Goal: Understand process/instructions

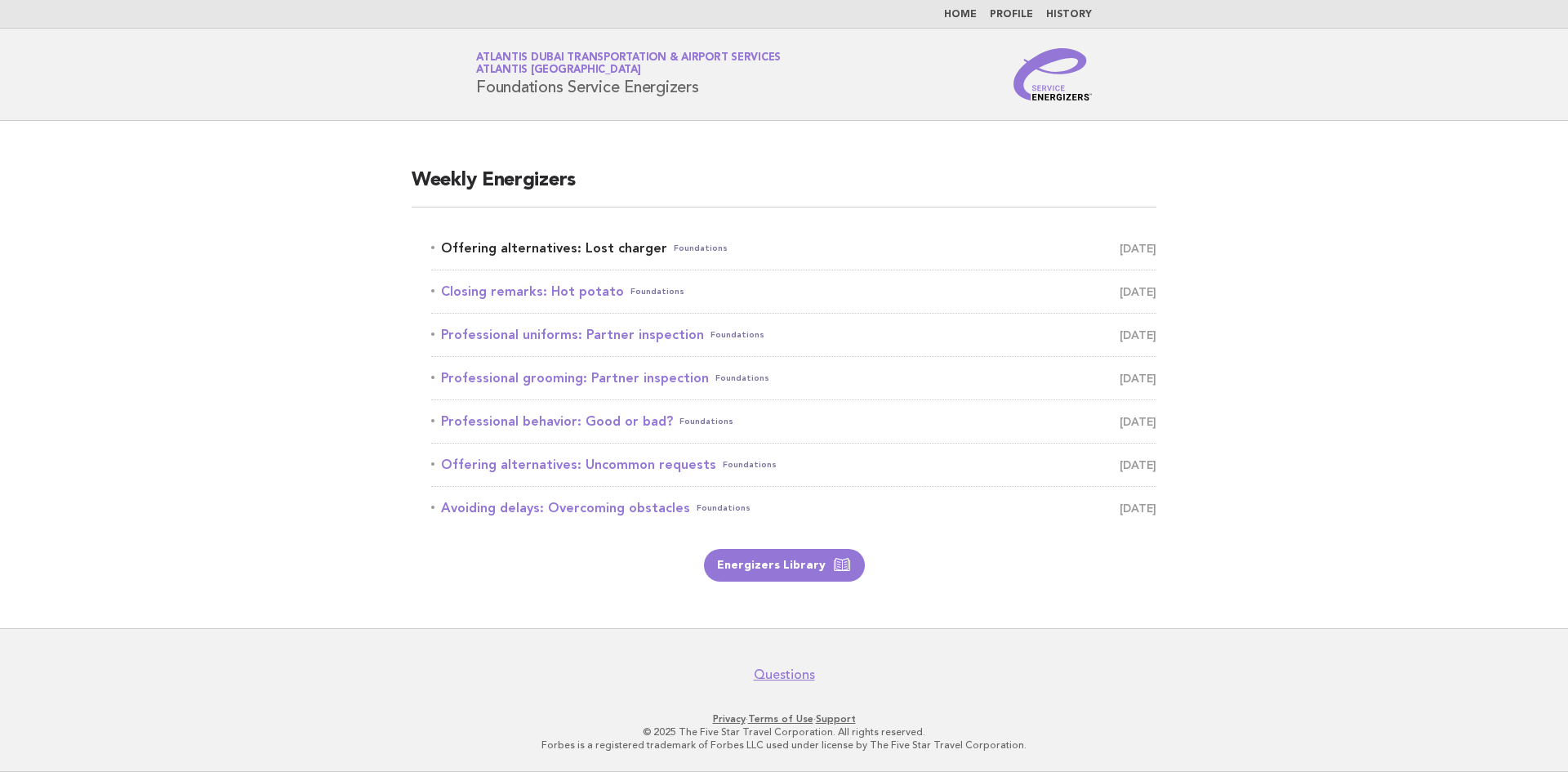
click at [644, 250] on link "Offering alternatives: Lost charger Foundations [DATE]" at bounding box center [794, 248] width 725 height 22
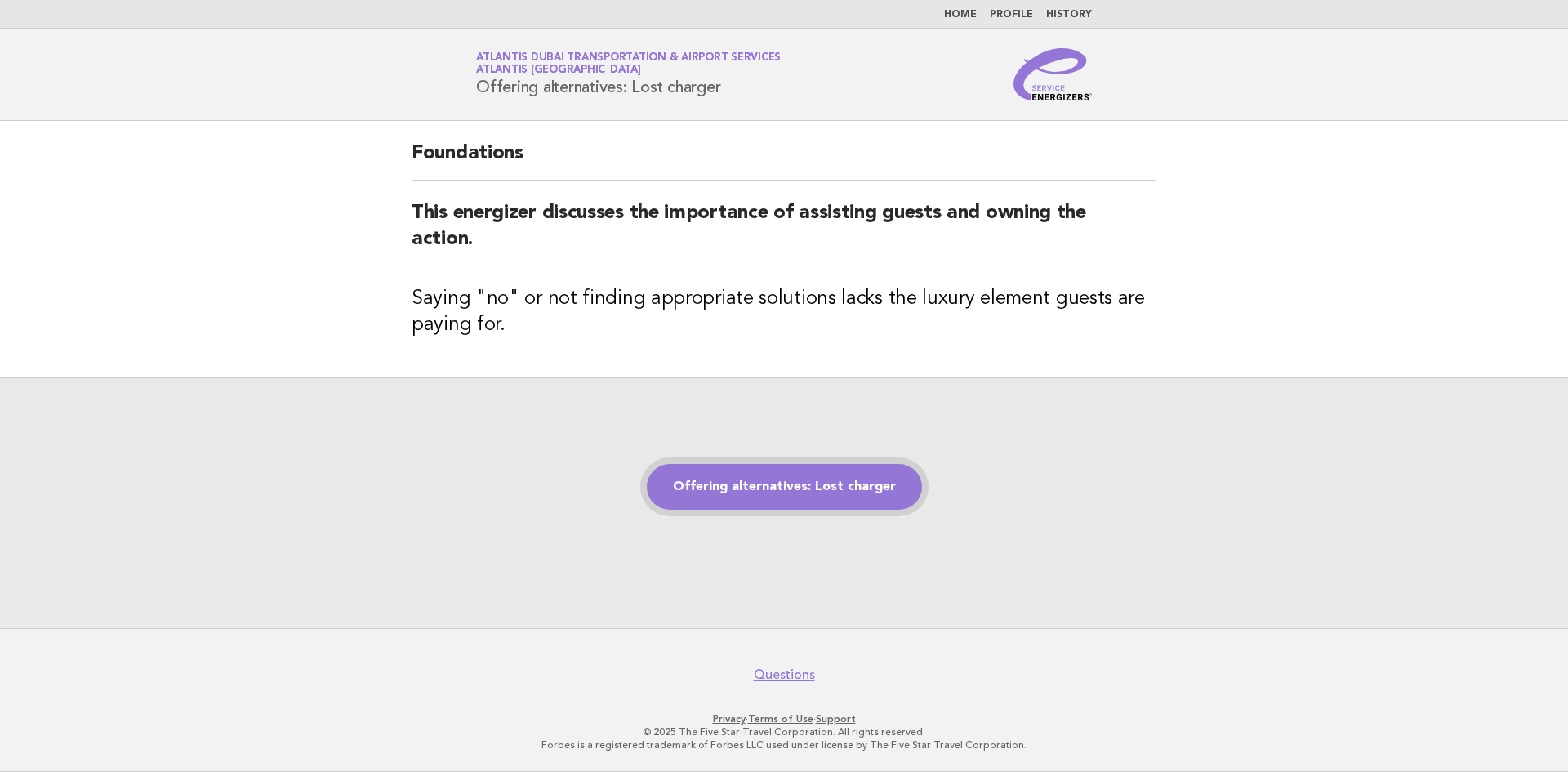
click at [862, 473] on link "Offering alternatives: Lost charger" at bounding box center [784, 486] width 275 height 46
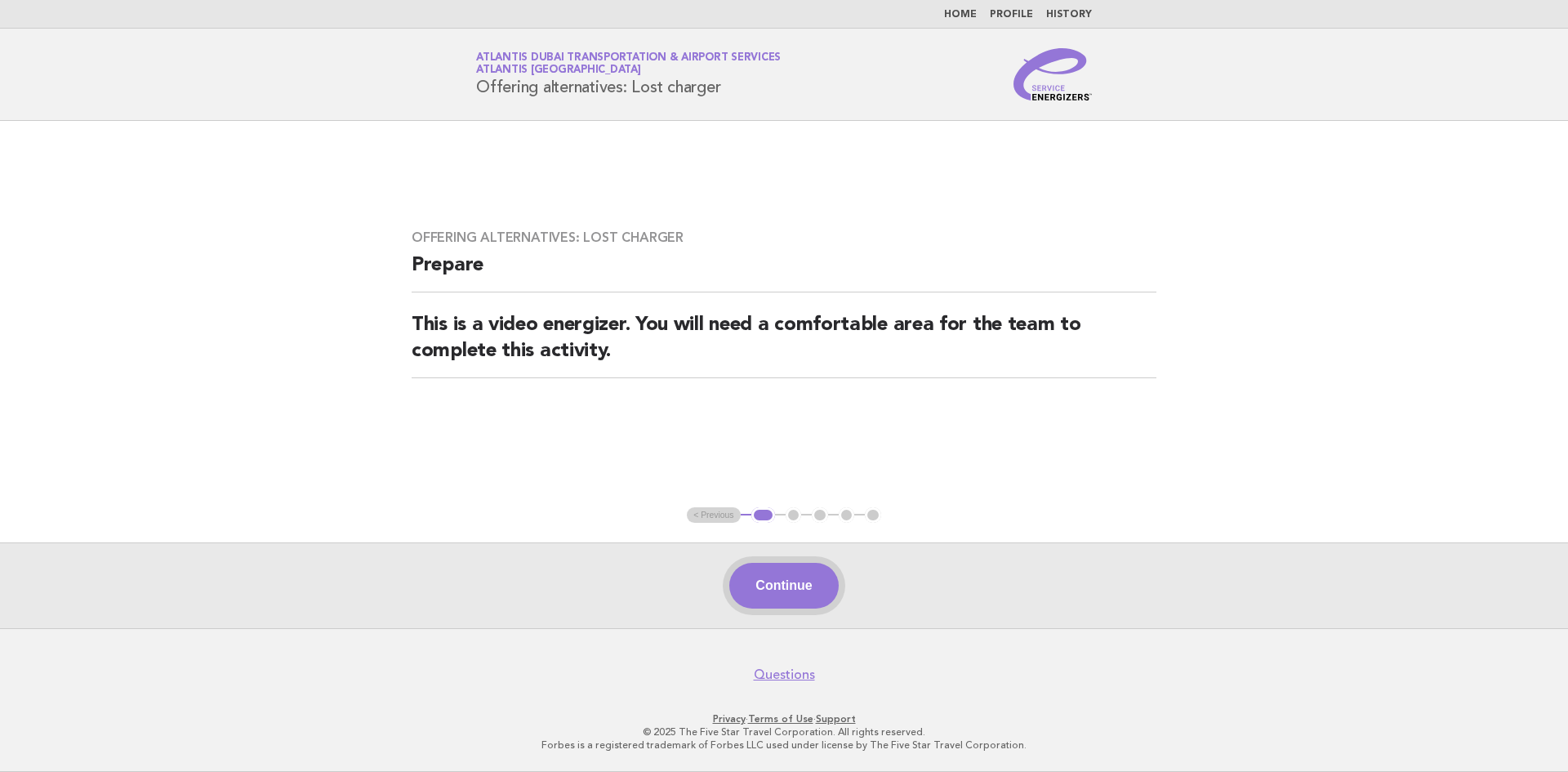
click at [812, 565] on button "Continue" at bounding box center [783, 585] width 108 height 46
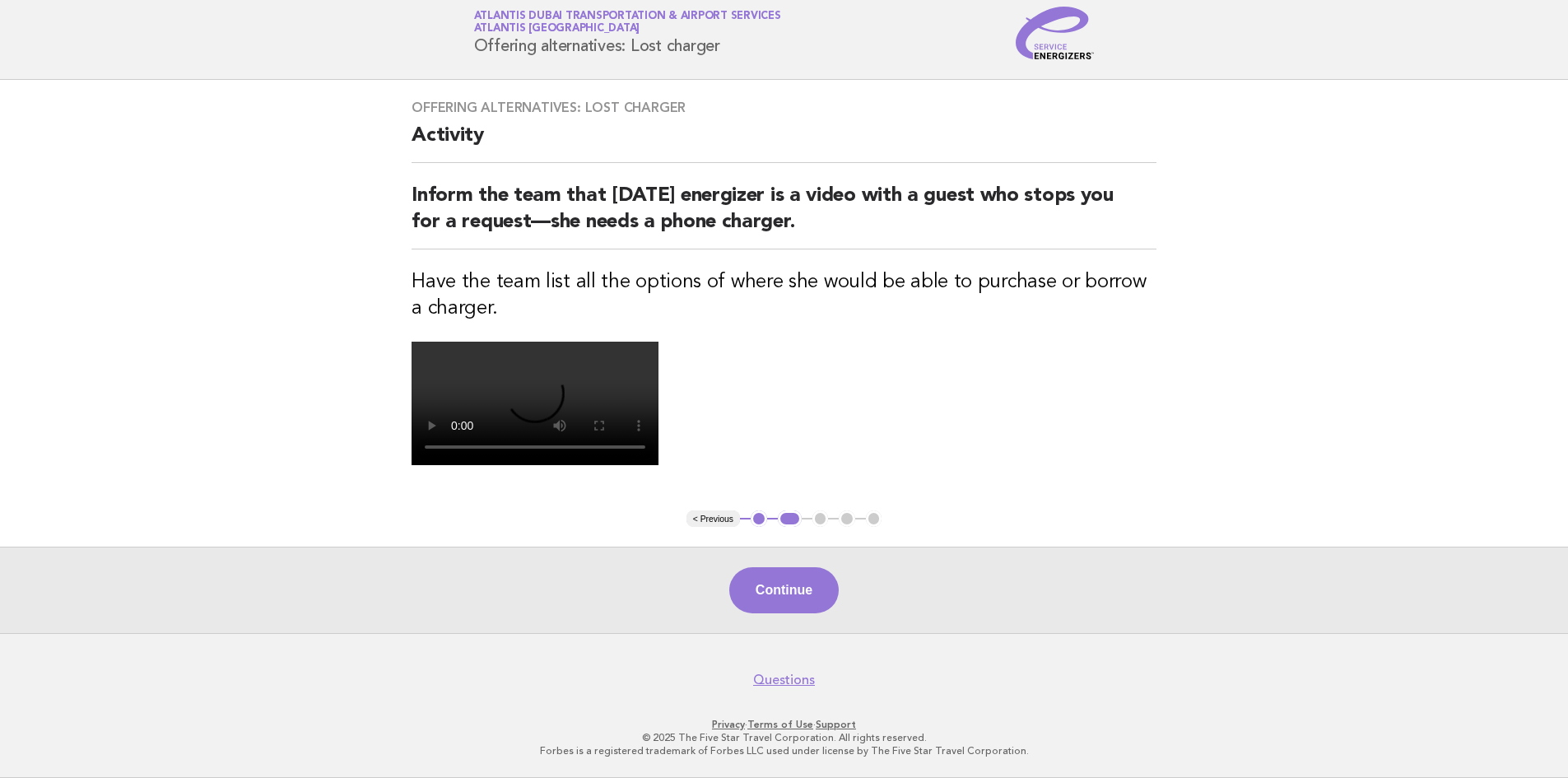
scroll to position [201, 0]
click at [658, 435] on video at bounding box center [534, 404] width 246 height 124
click at [658, 342] on video at bounding box center [534, 404] width 246 height 124
click at [815, 613] on button "Continue" at bounding box center [784, 589] width 109 height 46
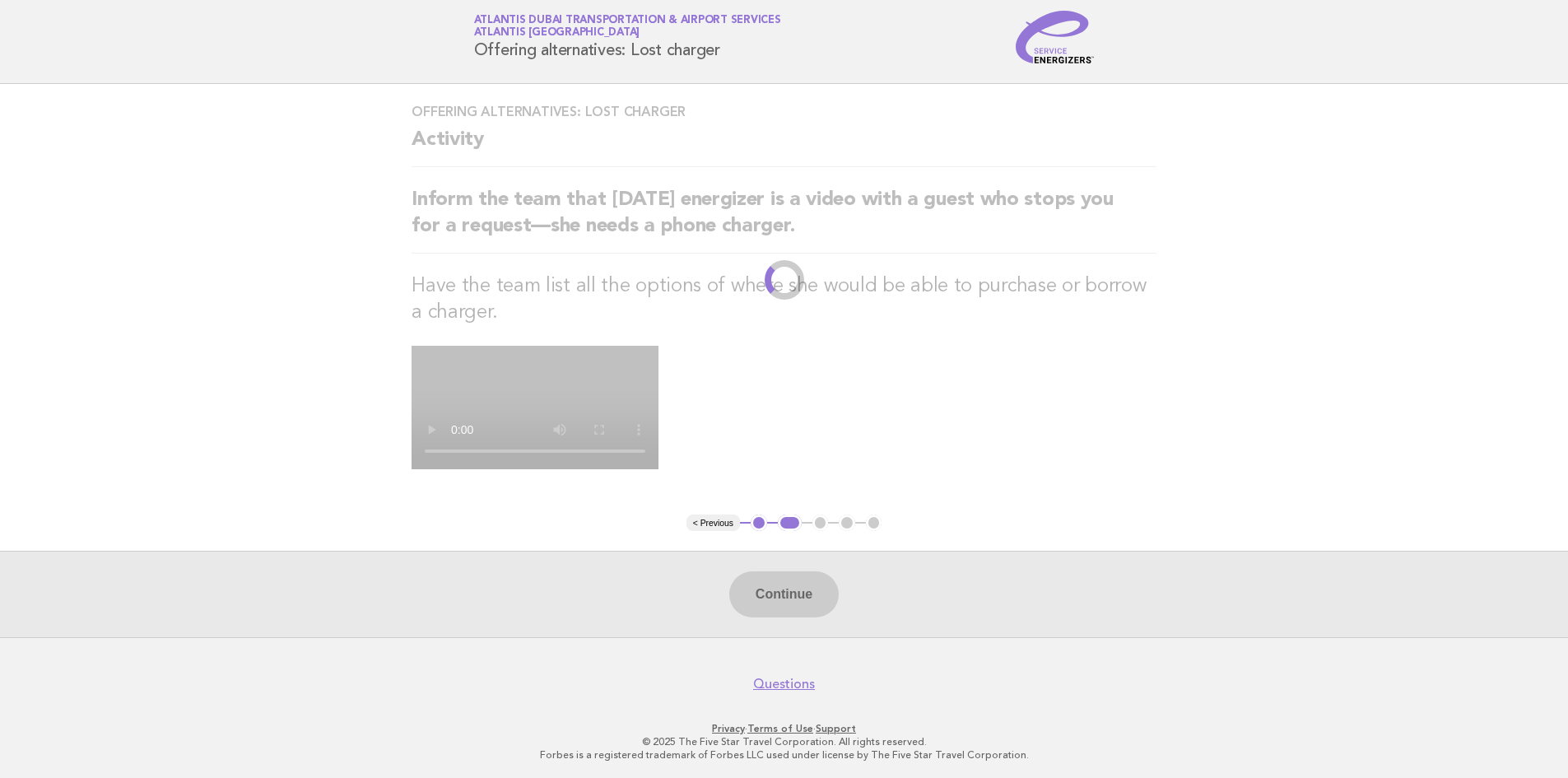
scroll to position [0, 0]
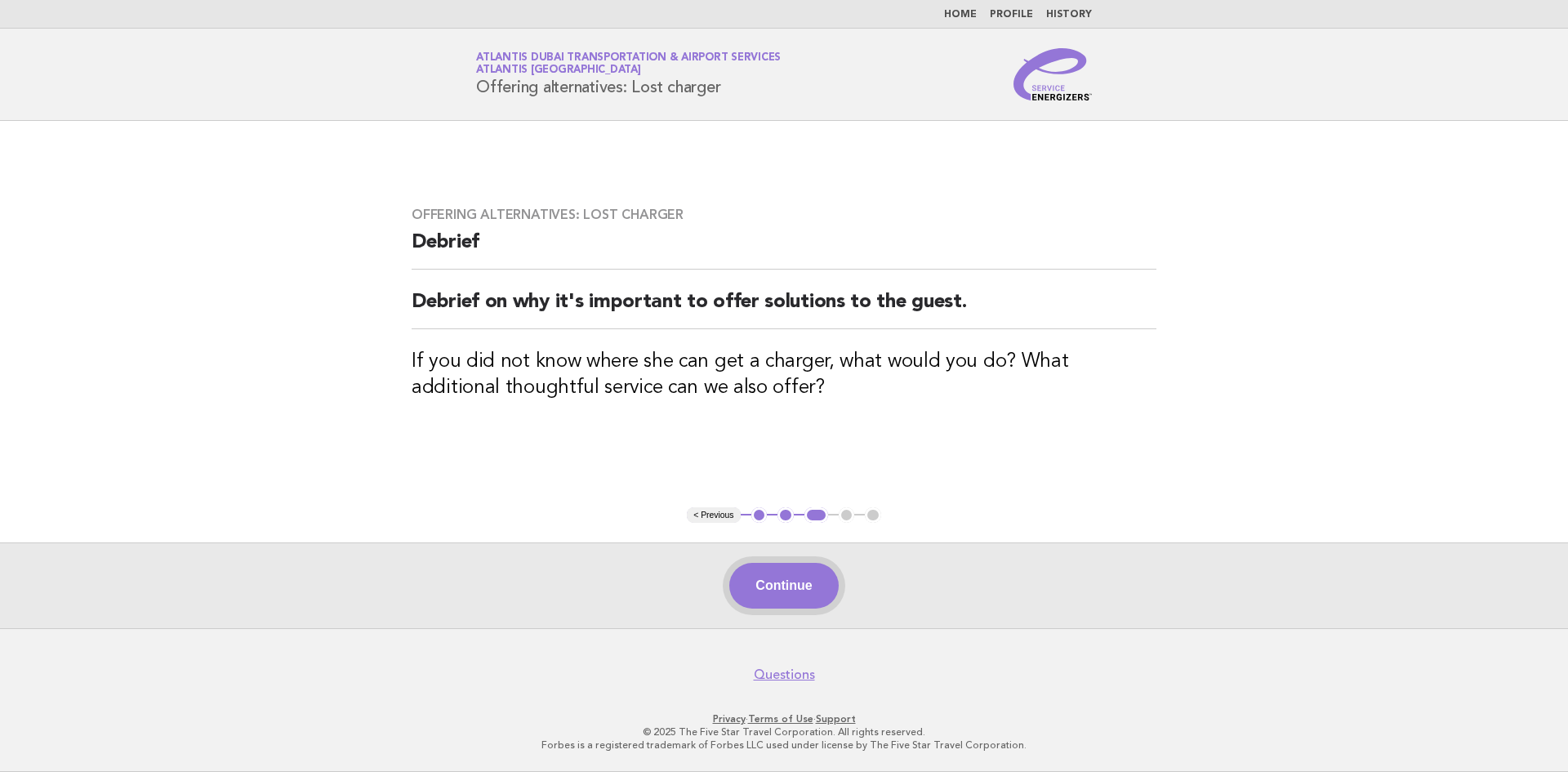
click at [808, 567] on button "Continue" at bounding box center [783, 585] width 108 height 46
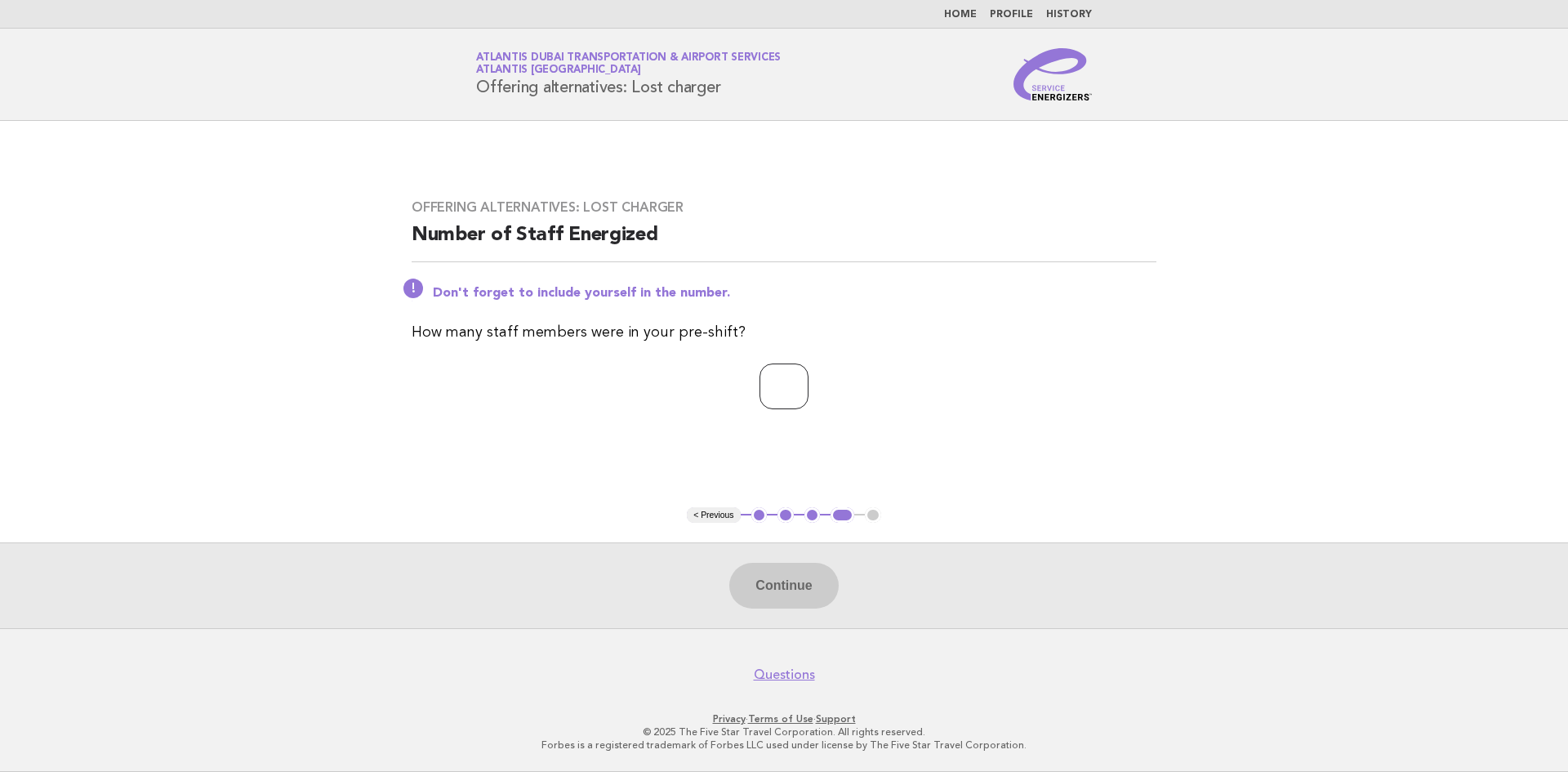
click at [759, 390] on input "number" at bounding box center [784, 386] width 49 height 46
type input "*"
click at [799, 581] on button "Continue" at bounding box center [783, 585] width 108 height 46
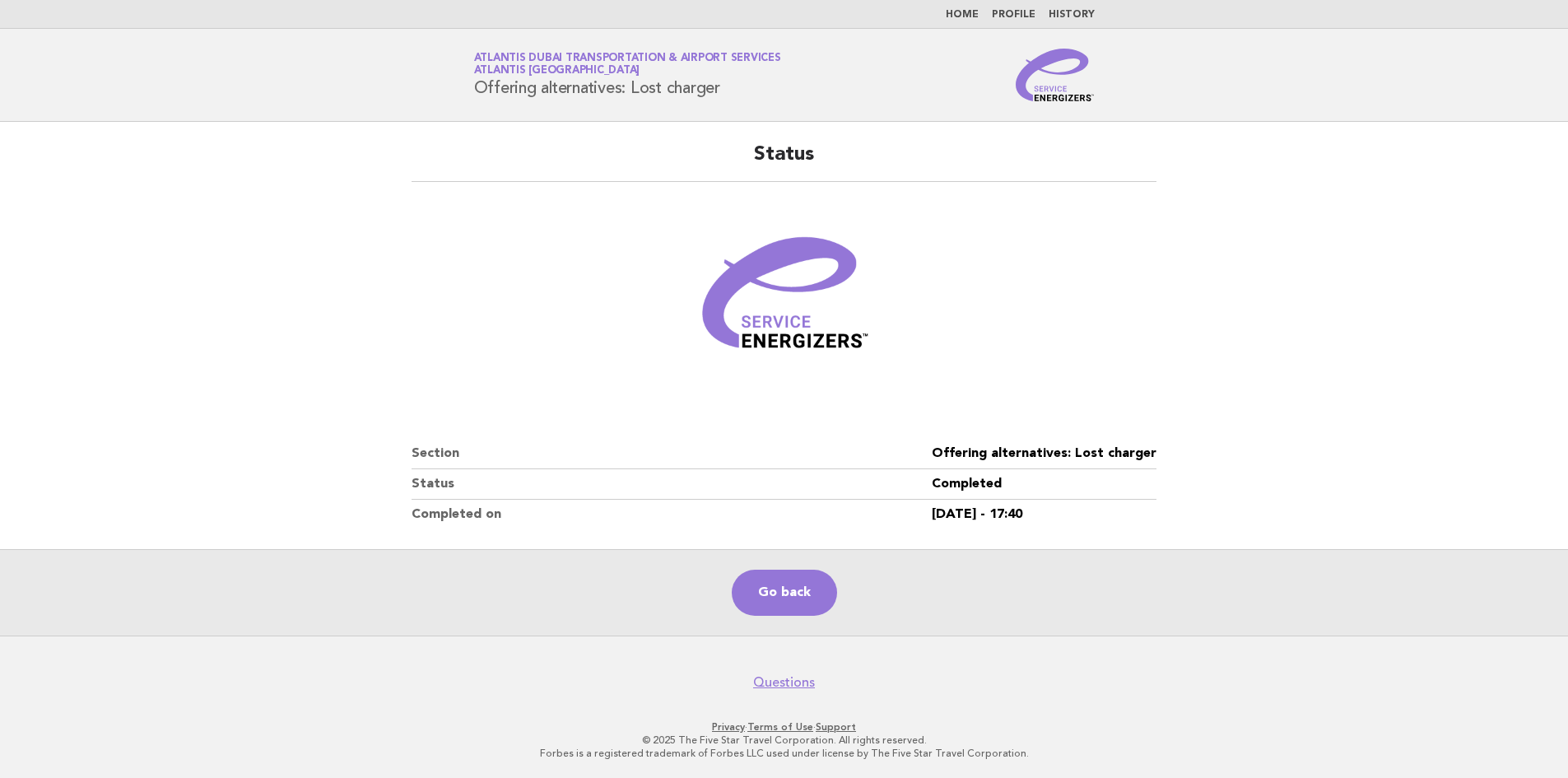
scroll to position [2, 0]
